Goal: Task Accomplishment & Management: Use online tool/utility

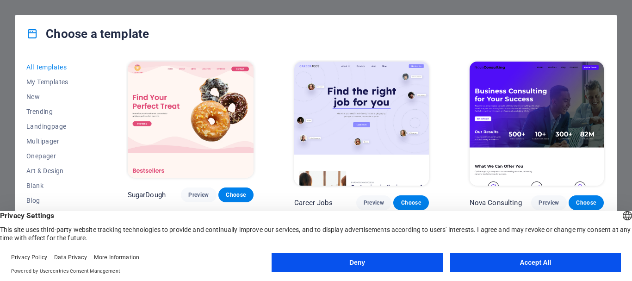
click at [503, 257] on button "Accept All" at bounding box center [535, 262] width 171 height 19
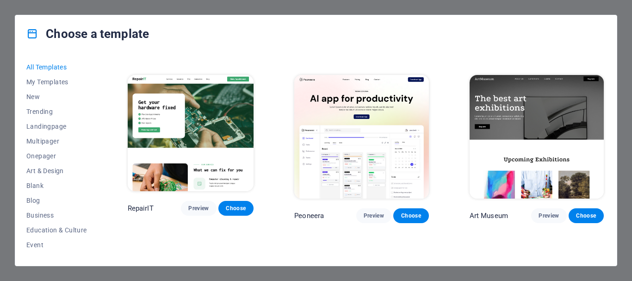
scroll to position [231, 0]
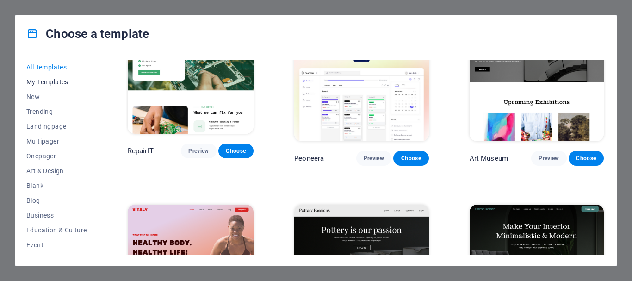
click at [47, 79] on span "My Templates" at bounding box center [56, 81] width 61 height 7
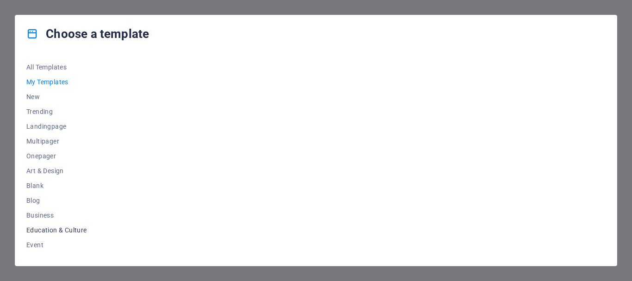
click at [65, 229] on span "Education & Culture" at bounding box center [56, 229] width 61 height 7
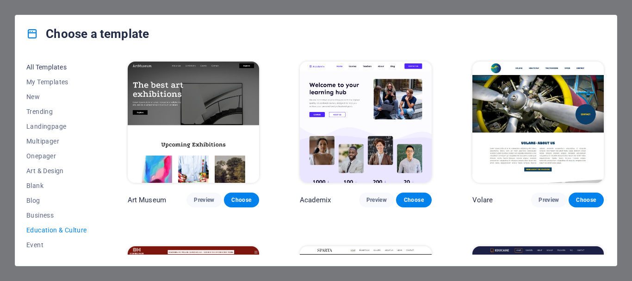
click at [50, 66] on span "All Templates" at bounding box center [56, 66] width 61 height 7
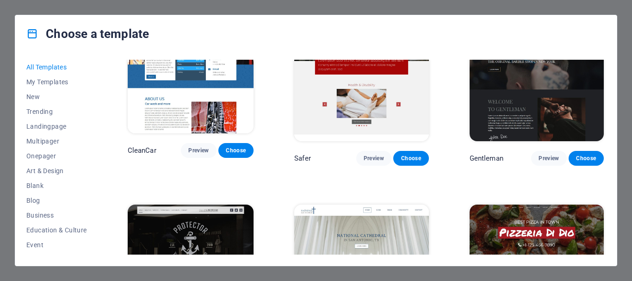
scroll to position [4211, 0]
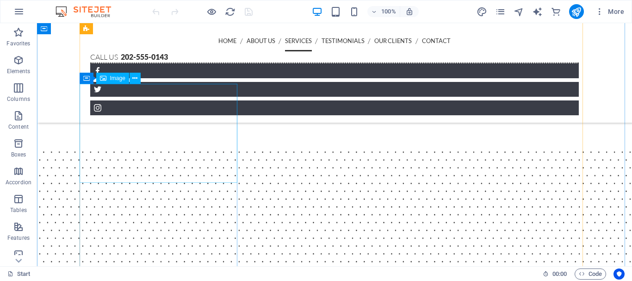
scroll to position [1295, 0]
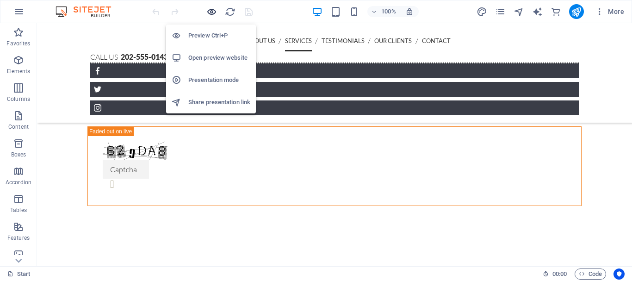
click at [210, 10] on icon "button" at bounding box center [211, 11] width 11 height 11
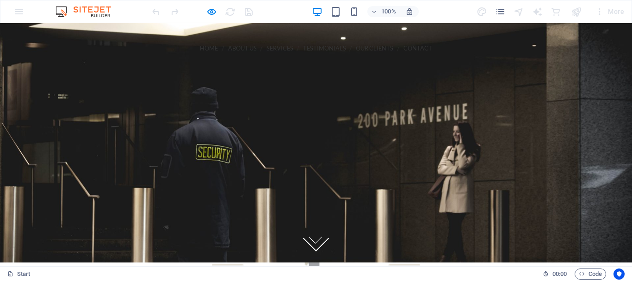
scroll to position [0, 0]
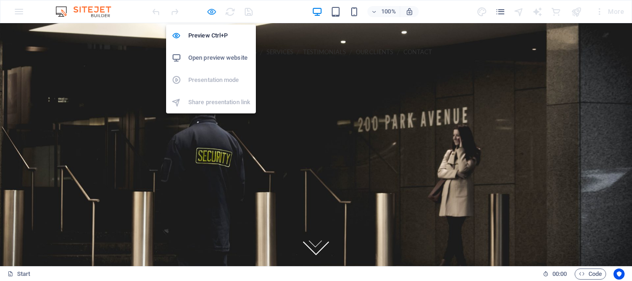
click at [210, 12] on icon "button" at bounding box center [211, 11] width 11 height 11
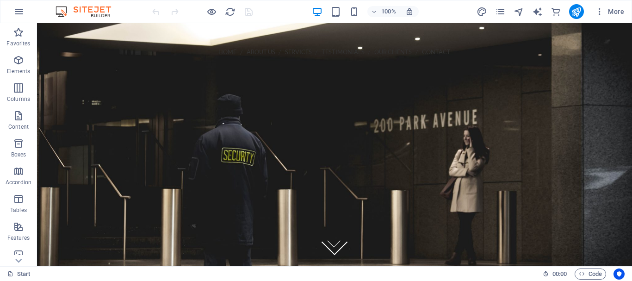
click at [87, 12] on img at bounding box center [87, 11] width 69 height 11
click at [616, 11] on span "More" at bounding box center [609, 11] width 29 height 9
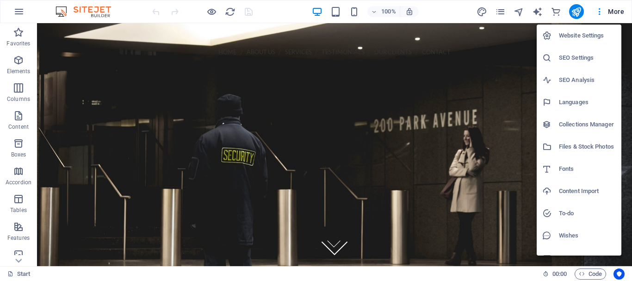
click at [616, 11] on div at bounding box center [316, 140] width 632 height 281
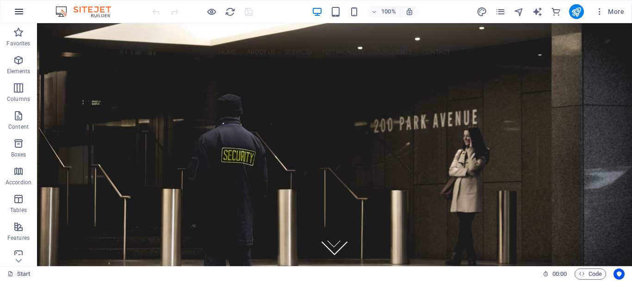
click at [19, 7] on icon "button" at bounding box center [18, 11] width 11 height 11
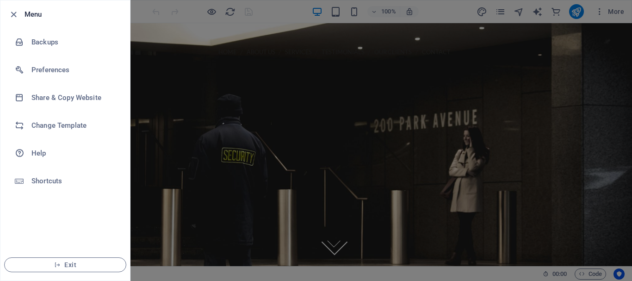
click at [19, 7] on li "Menu" at bounding box center [65, 14] width 130 height 28
click at [15, 12] on icon "button" at bounding box center [13, 14] width 11 height 11
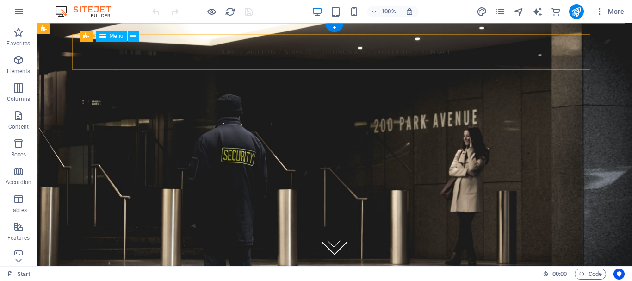
click at [86, 52] on nav "Home About us Services Testimonials Our Clients Contact" at bounding box center [334, 52] width 503 height 21
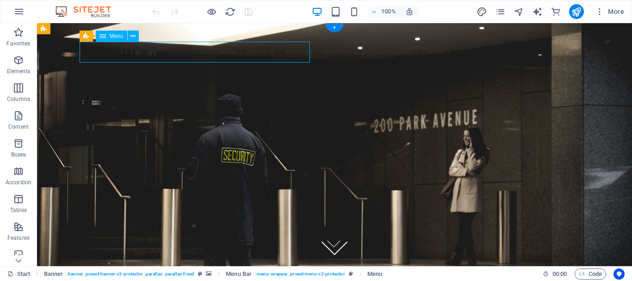
click at [86, 52] on nav "Home About us Services Testimonials Our Clients Contact" at bounding box center [334, 52] width 503 height 21
select select
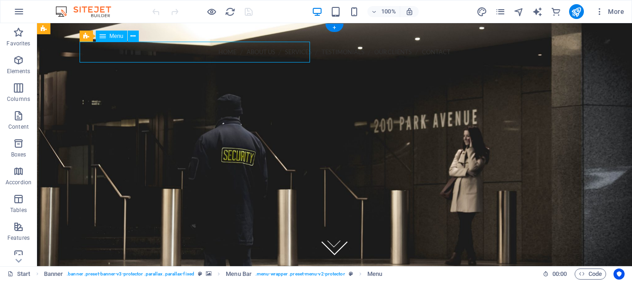
select select
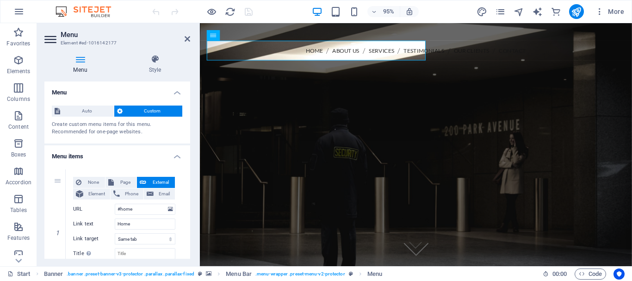
click at [82, 59] on icon at bounding box center [80, 59] width 72 height 9
click at [185, 37] on icon at bounding box center [188, 38] width 6 height 7
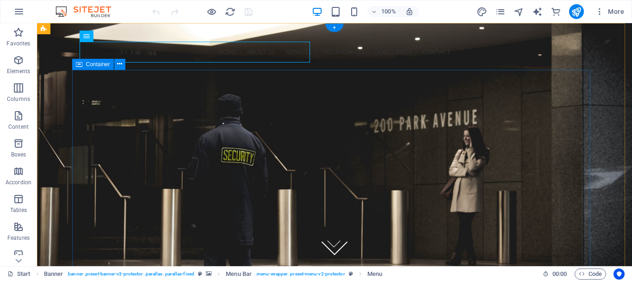
click at [307, 134] on div at bounding box center [334, 269] width 518 height 270
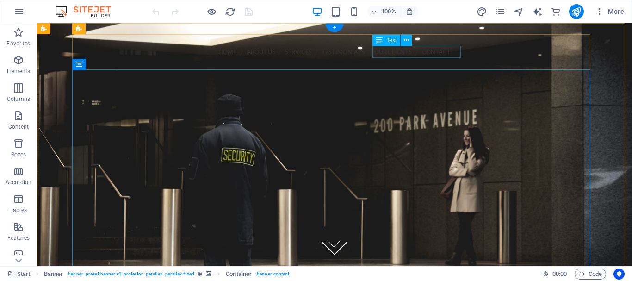
click at [433, 62] on div "Call us [PHONE_NUMBER]" at bounding box center [334, 68] width 503 height 12
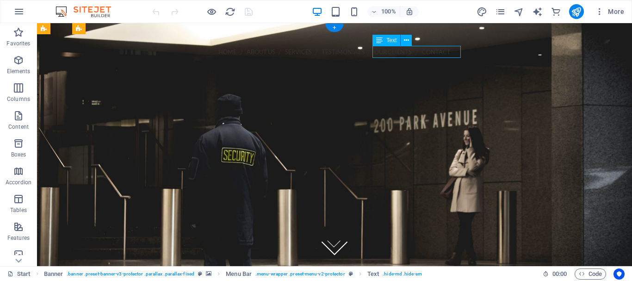
click at [438, 62] on div "Call us [PHONE_NUMBER]" at bounding box center [334, 68] width 503 height 12
click at [288, 54] on div "Home About us Services Testimonials Our Clients Contact Call us [PHONE_NUMBER] …" at bounding box center [334, 83] width 518 height 99
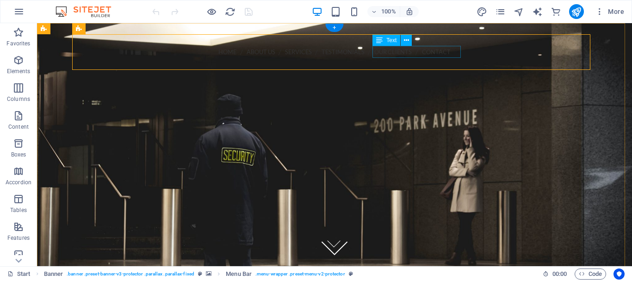
click at [448, 62] on div "Call us [PHONE_NUMBER]" at bounding box center [334, 68] width 503 height 12
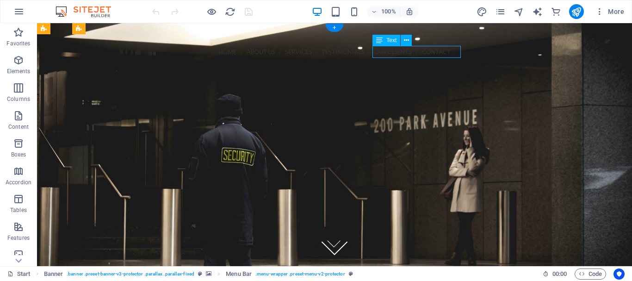
click at [448, 62] on div "Call us [PHONE_NUMBER]" at bounding box center [334, 68] width 503 height 12
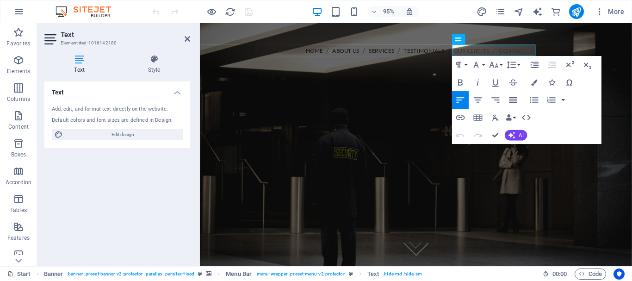
click at [516, 99] on icon "button" at bounding box center [513, 100] width 11 height 11
click at [569, 65] on icon "button" at bounding box center [570, 64] width 8 height 6
click at [187, 37] on icon at bounding box center [188, 38] width 6 height 7
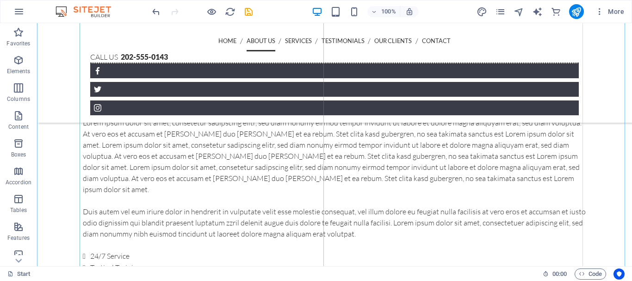
scroll to position [416, 0]
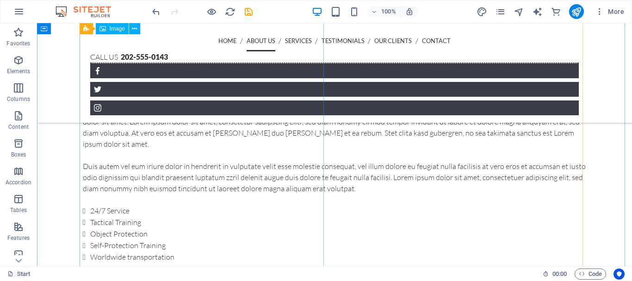
drag, startPoint x: 178, startPoint y: 146, endPoint x: 285, endPoint y: 196, distance: 118.0
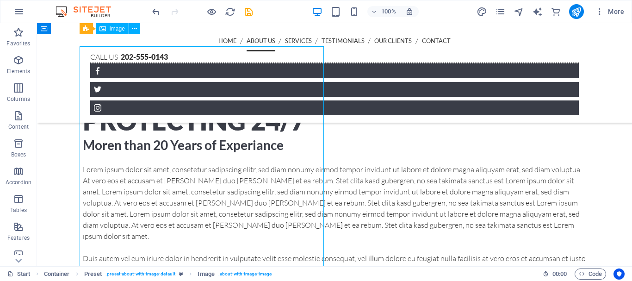
scroll to position [324, 0]
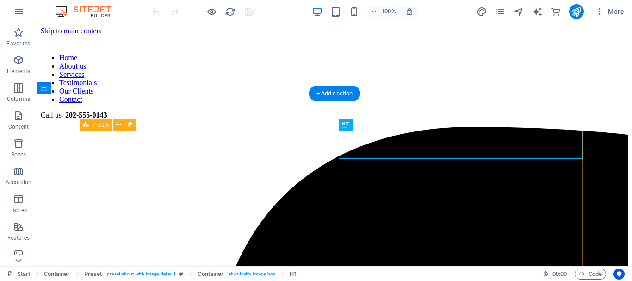
scroll to position [247, 0]
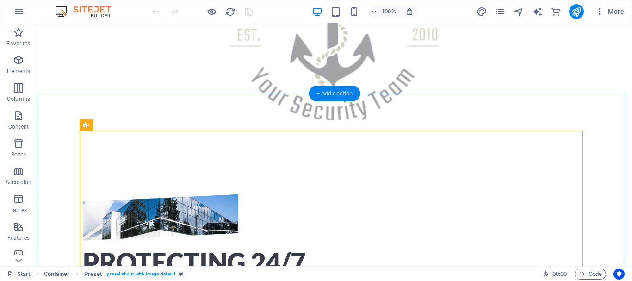
click at [328, 93] on div "+ Add section" at bounding box center [334, 94] width 51 height 16
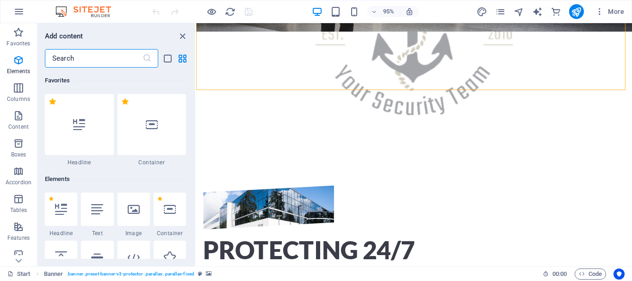
scroll to position [1619, 0]
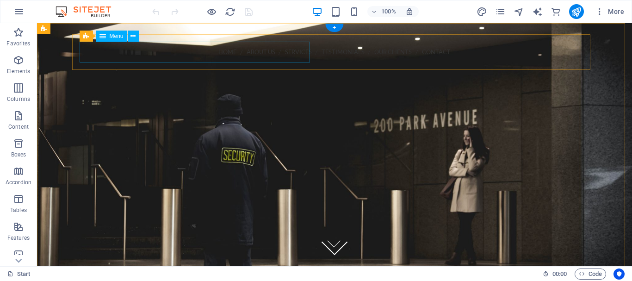
click at [197, 49] on nav "Home About us Services Testimonials Our Clients Contact" at bounding box center [334, 52] width 503 height 21
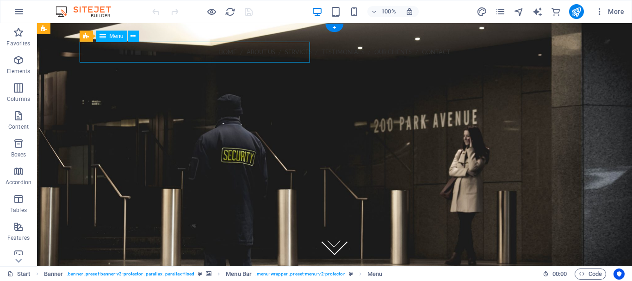
click at [197, 49] on nav "Home About us Services Testimonials Our Clients Contact" at bounding box center [334, 52] width 503 height 21
select select
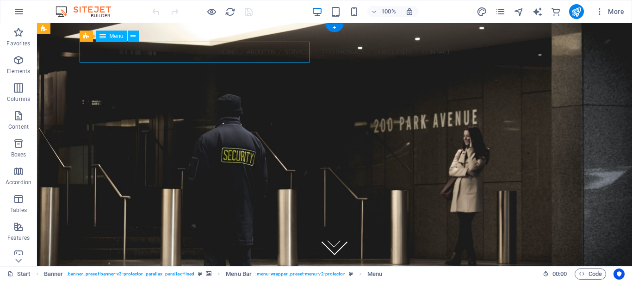
select select
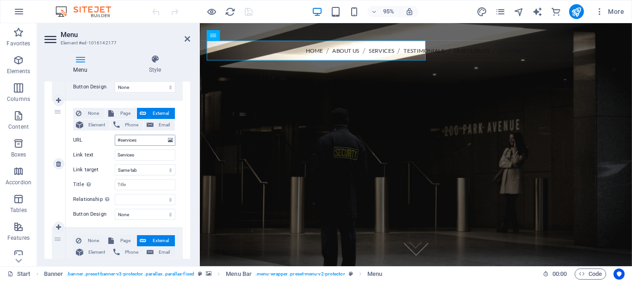
scroll to position [324, 0]
click at [136, 154] on input "Services" at bounding box center [145, 154] width 61 height 11
click at [142, 181] on input "Title Additional link description, should not be the same as the link text. The…" at bounding box center [145, 184] width 61 height 11
type input "hhhh"
select select
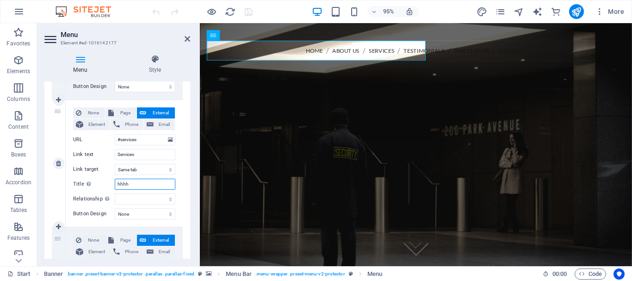
select select
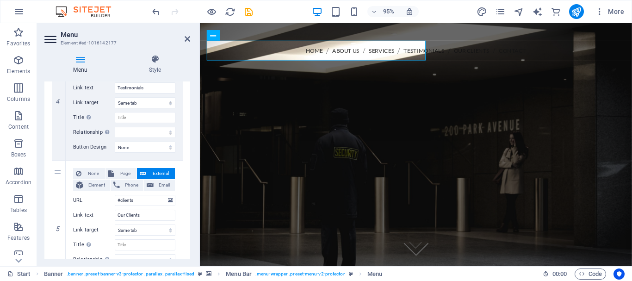
scroll to position [515, 0]
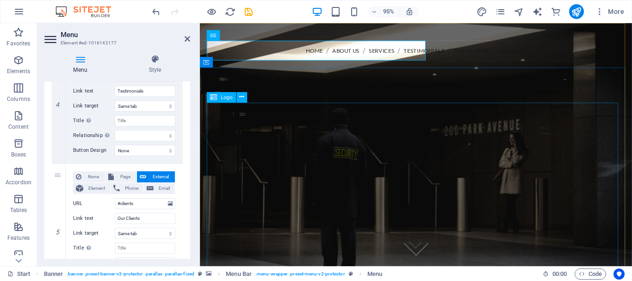
type input "hhhh"
click at [256, 171] on div at bounding box center [427, 269] width 440 height 196
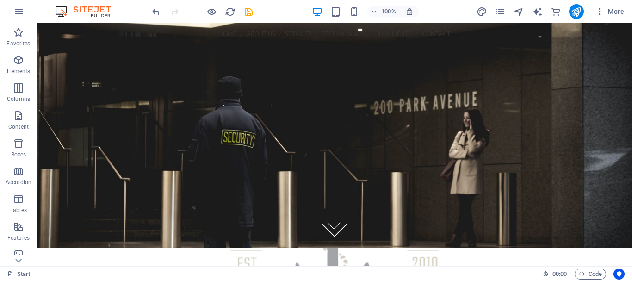
scroll to position [0, 0]
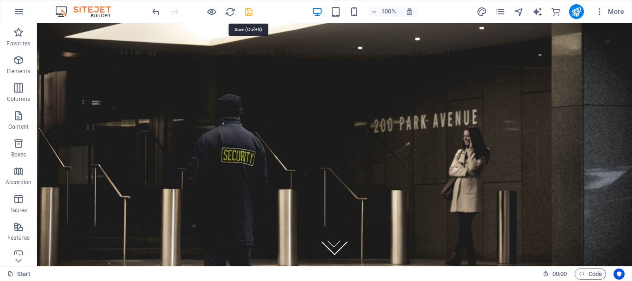
click at [251, 12] on icon "save" at bounding box center [248, 11] width 11 height 11
checkbox input "false"
